Goal: Task Accomplishment & Management: Use online tool/utility

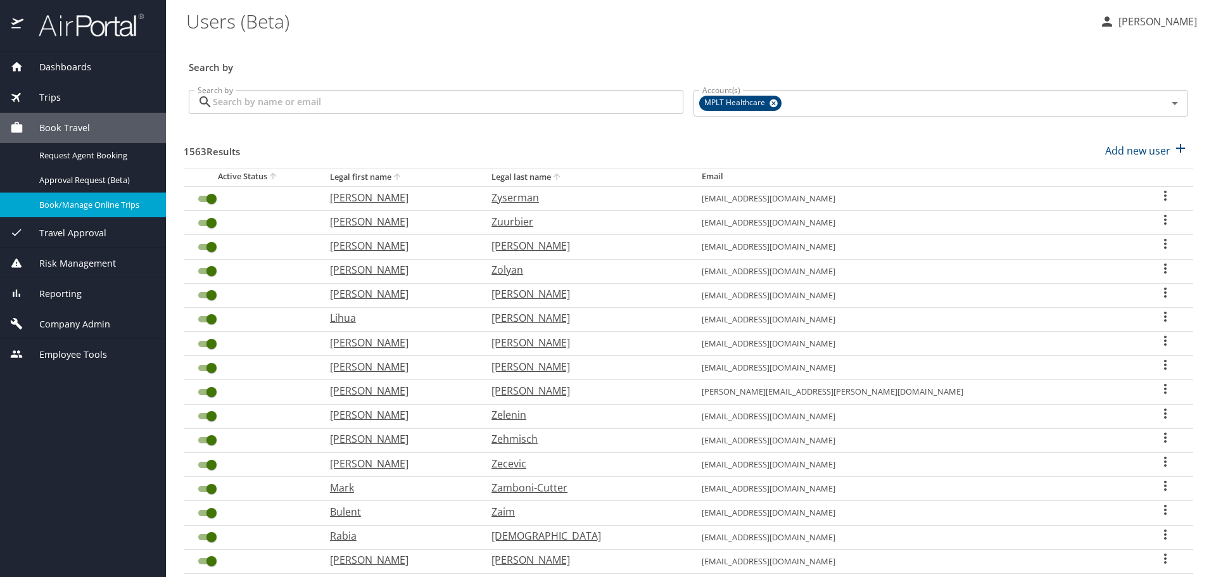
click at [70, 67] on span "Dashboards" at bounding box center [57, 67] width 68 height 14
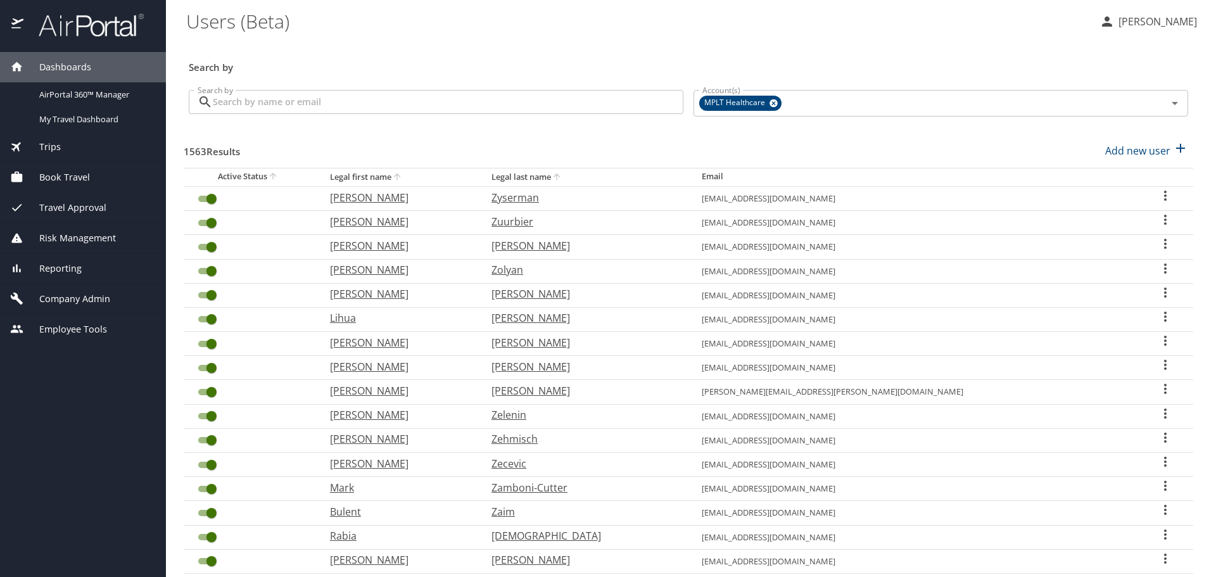
click at [46, 146] on span "Trips" at bounding box center [41, 147] width 37 height 14
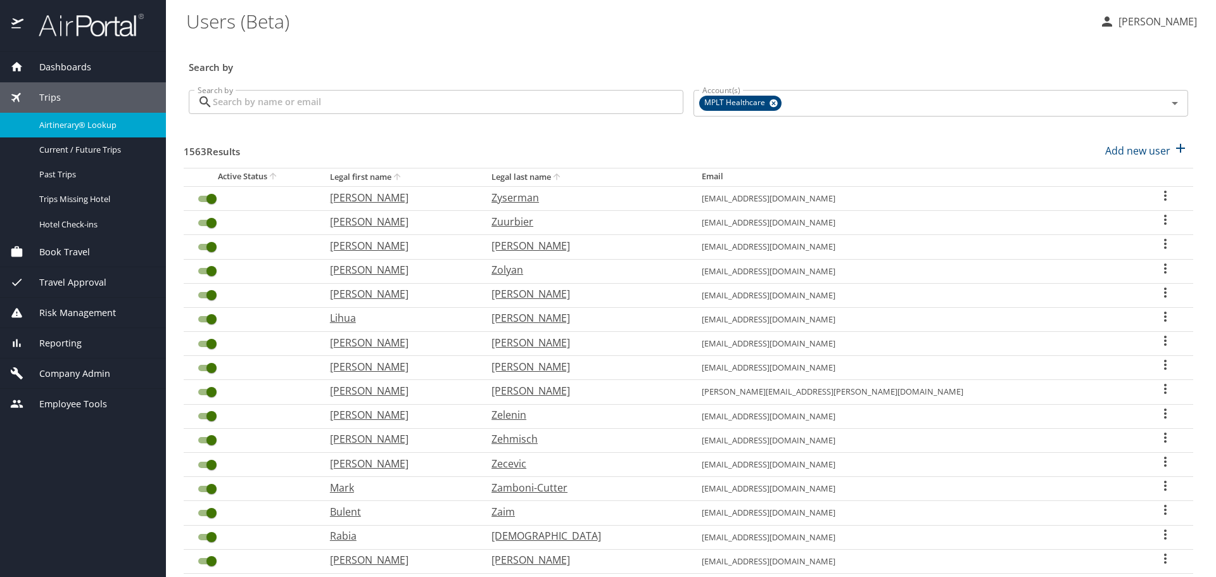
click at [44, 133] on link "Airtinerary® Lookup" at bounding box center [83, 125] width 166 height 25
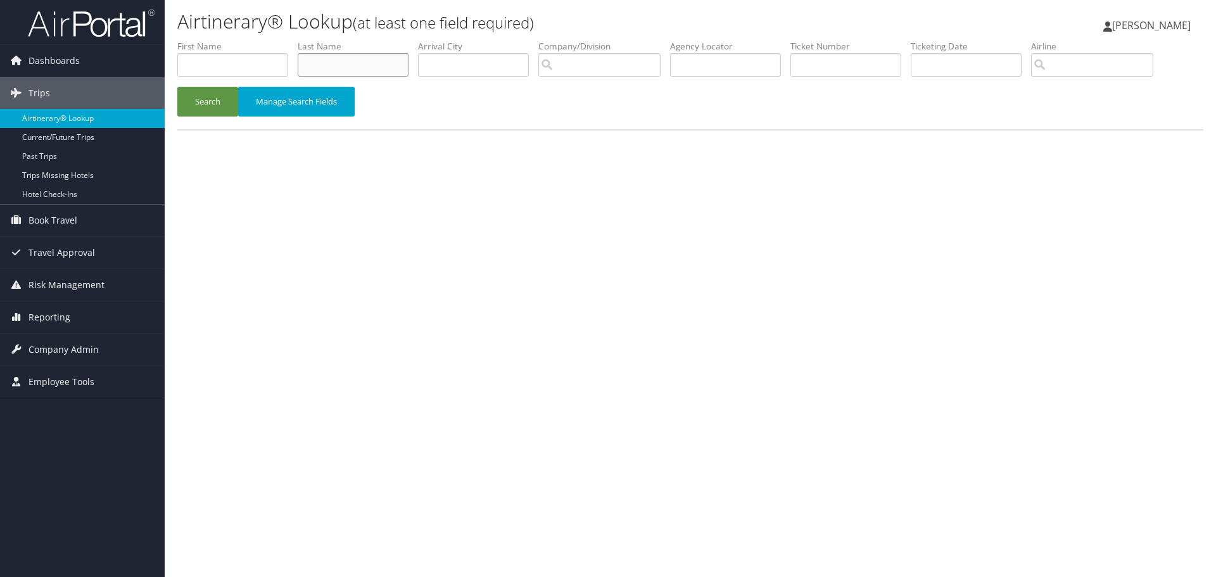
click at [333, 73] on input "text" at bounding box center [353, 64] width 111 height 23
type input "combass"
click at [208, 108] on button "Search" at bounding box center [207, 102] width 61 height 30
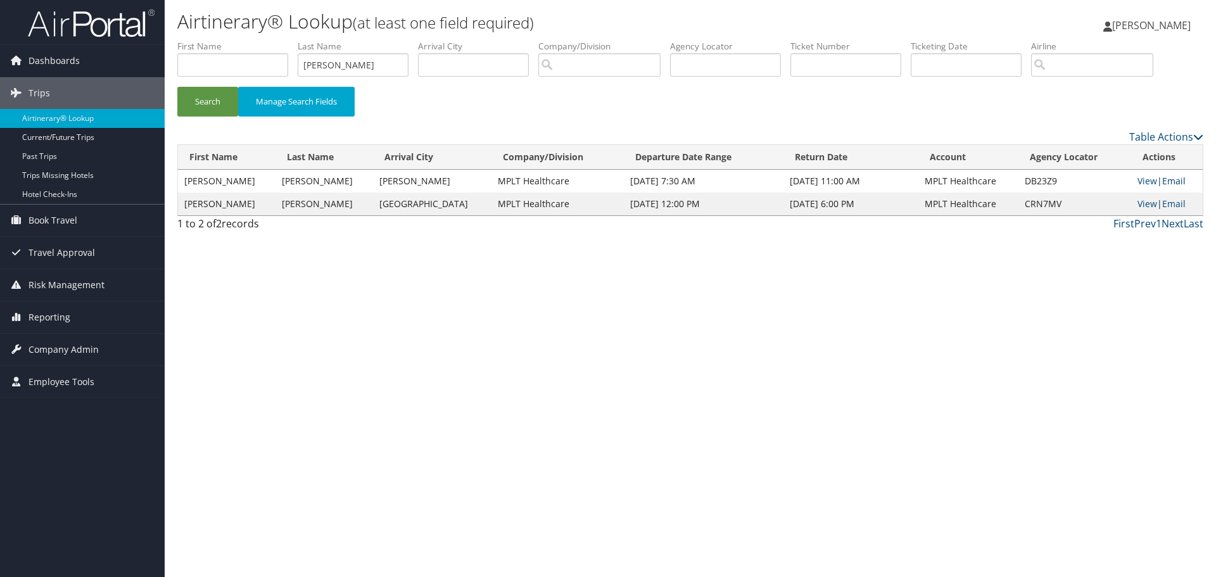
click at [1165, 181] on link "Email" at bounding box center [1173, 181] width 23 height 12
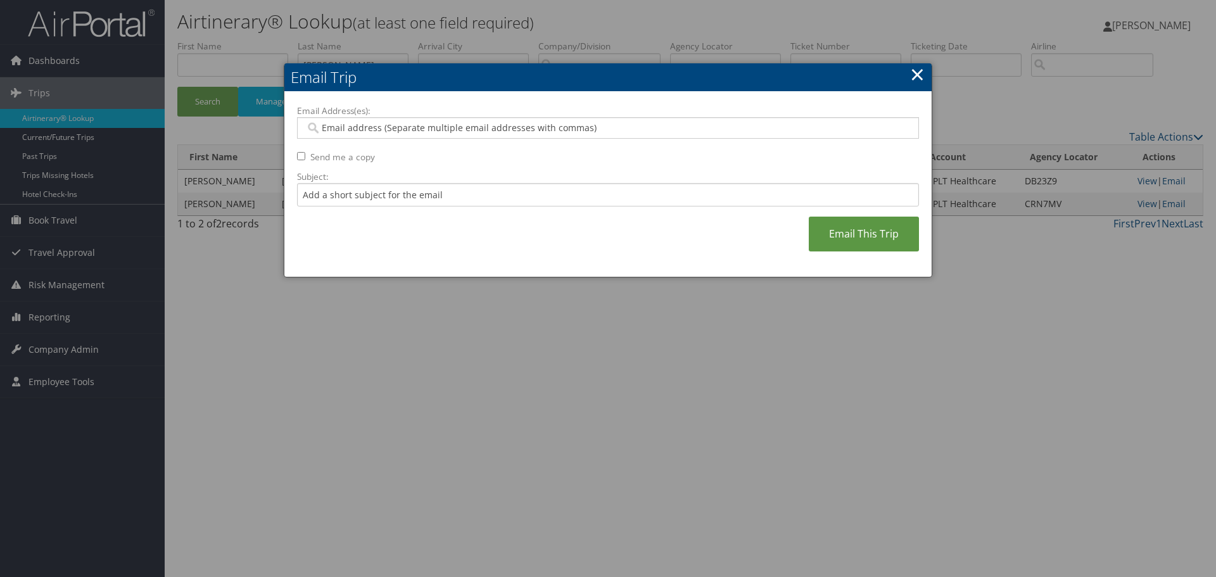
click at [543, 136] on div at bounding box center [608, 128] width 622 height 22
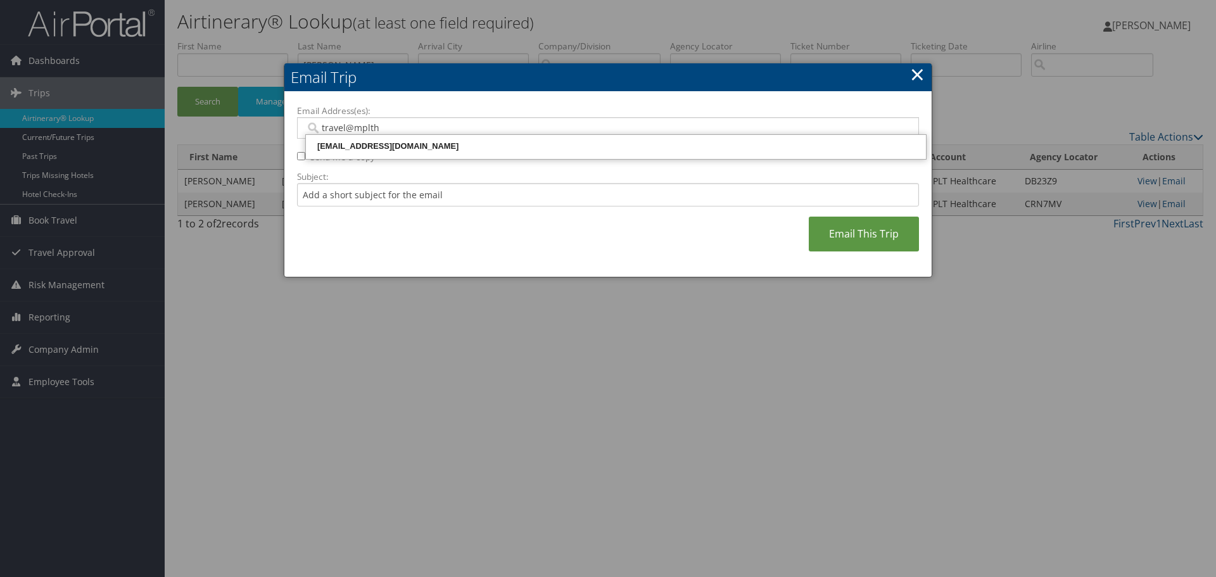
type input "travel@mplthe"
click at [479, 142] on div "travel@mplthealthcare.com" at bounding box center [616, 146] width 616 height 13
type input "travel@mplthealthcare.com"
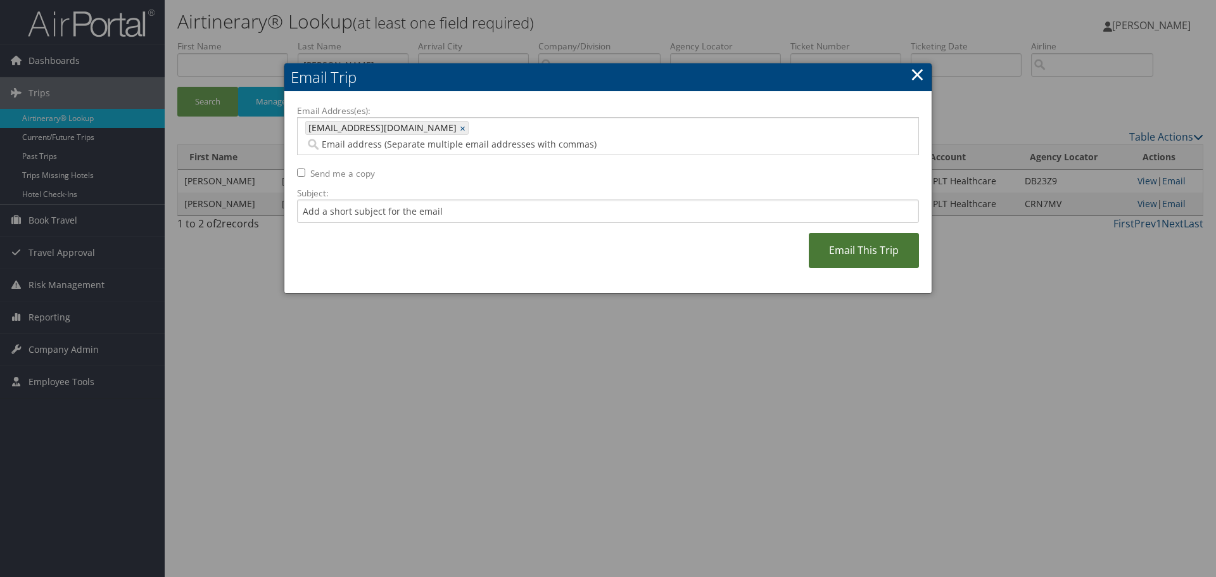
click at [847, 233] on link "Email This Trip" at bounding box center [864, 250] width 110 height 35
